Goal: Navigation & Orientation: Find specific page/section

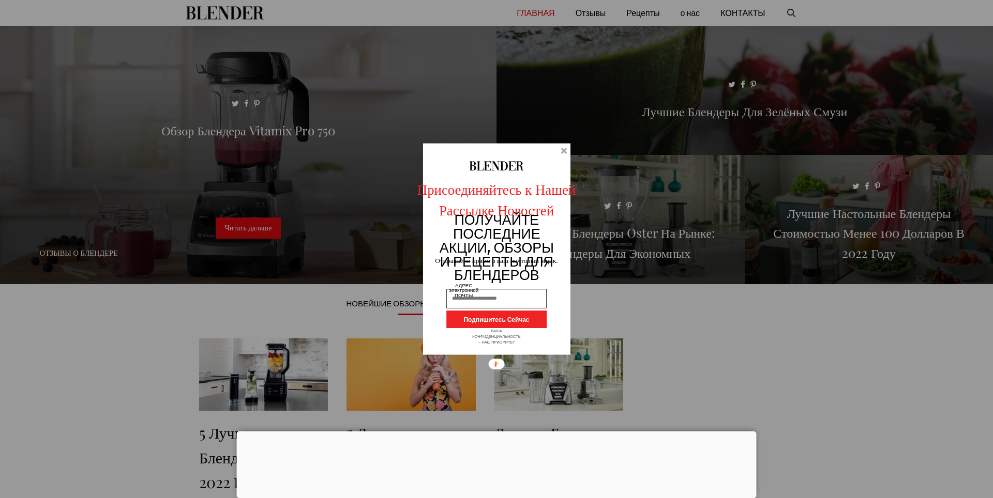
click at [565, 150] on div at bounding box center [563, 151] width 6 height 6
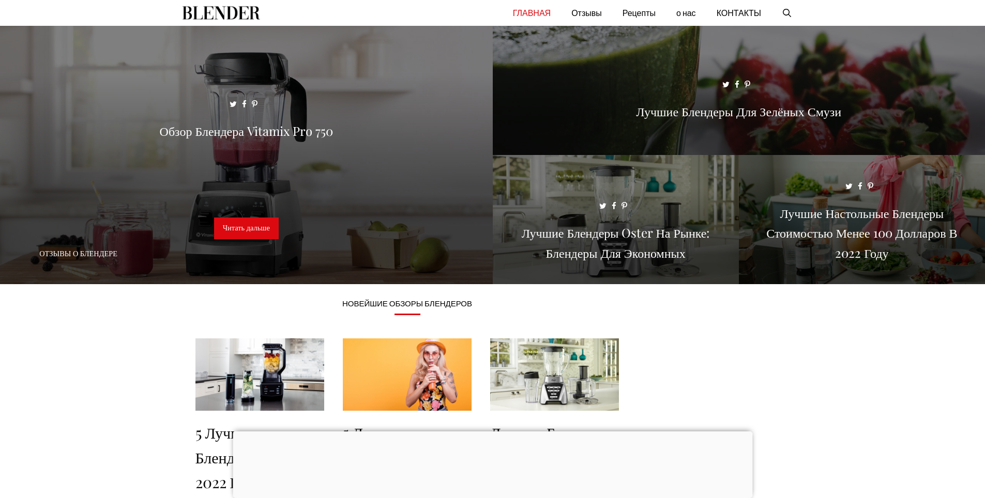
click at [548, 16] on ya-tr-span "ГЛАВНАЯ" at bounding box center [532, 13] width 38 height 10
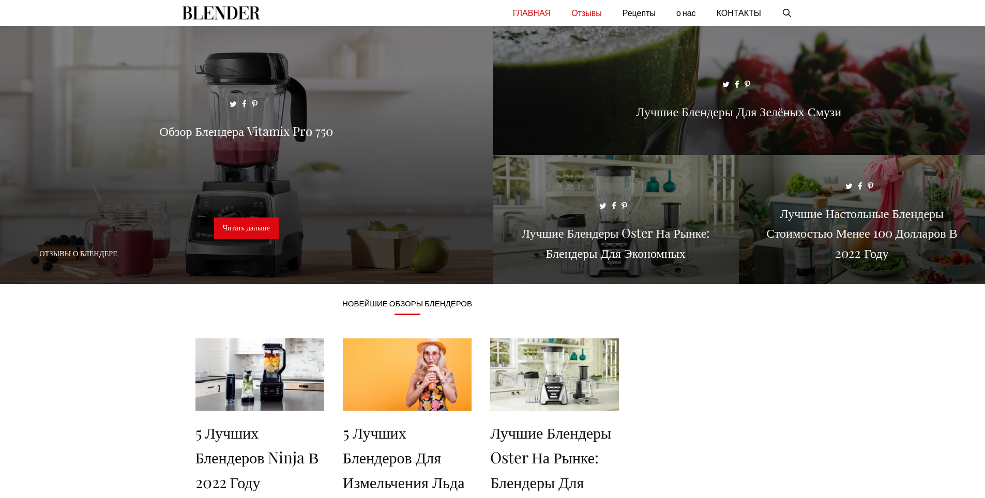
click at [602, 14] on ya-tr-span "Отзывы" at bounding box center [586, 13] width 31 height 10
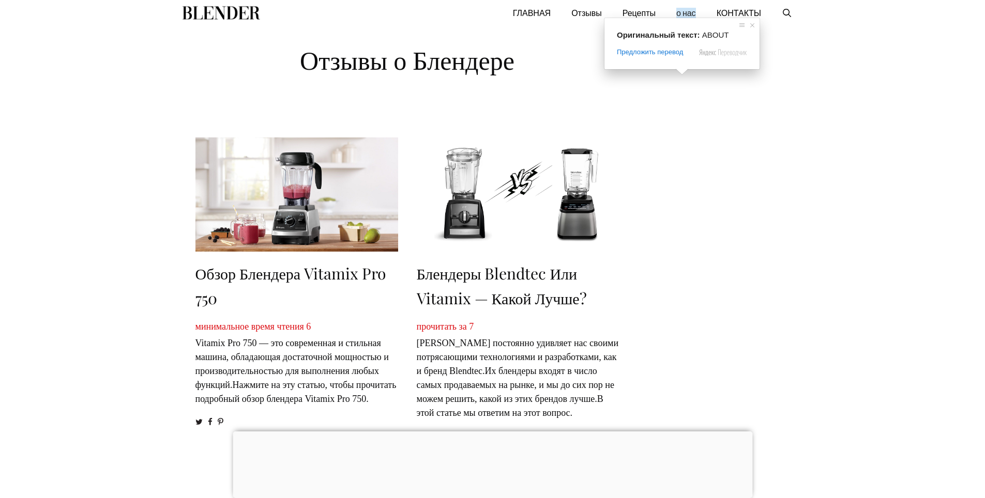
click at [692, 11] on ya-tr-span "о нас" at bounding box center [686, 13] width 20 height 10
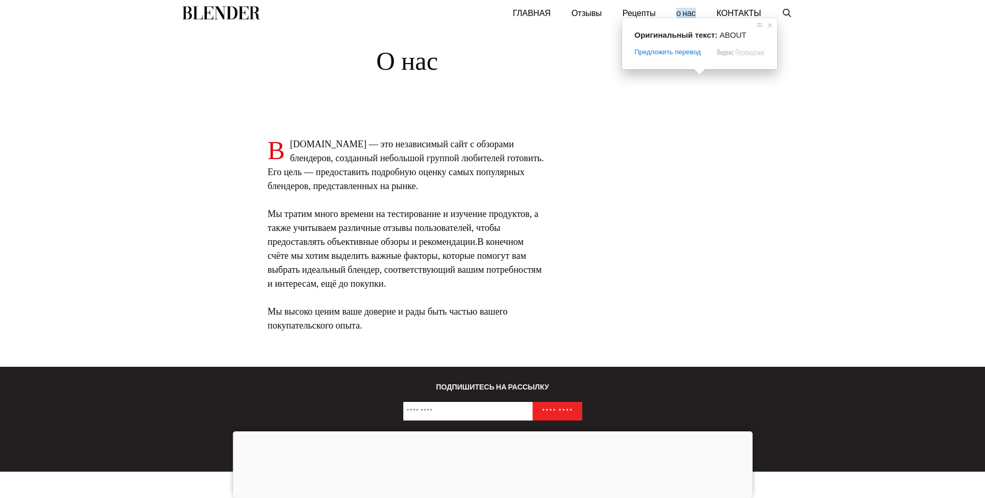
click at [691, 13] on ya-tr-span "о нас" at bounding box center [686, 13] width 20 height 10
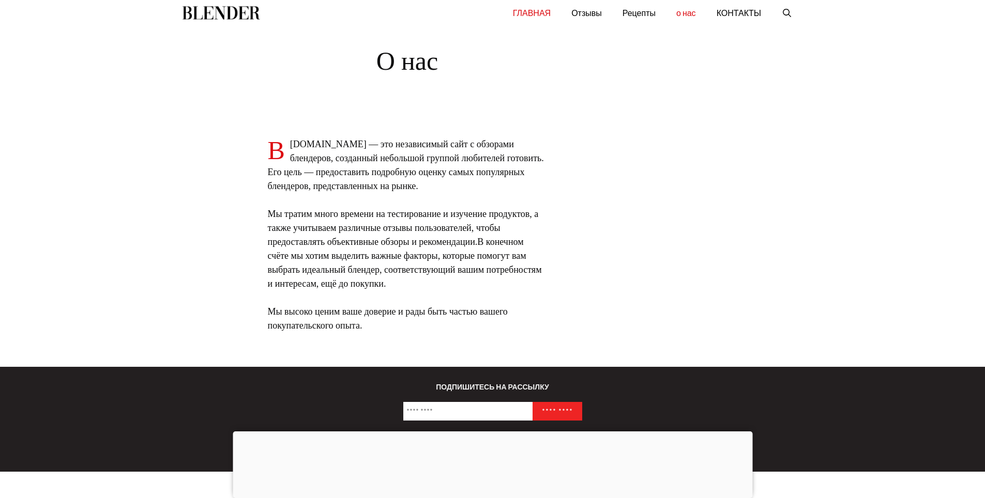
click at [541, 13] on ya-tr-span "ГЛАВНАЯ" at bounding box center [532, 13] width 38 height 10
